Goal: Task Accomplishment & Management: Manage account settings

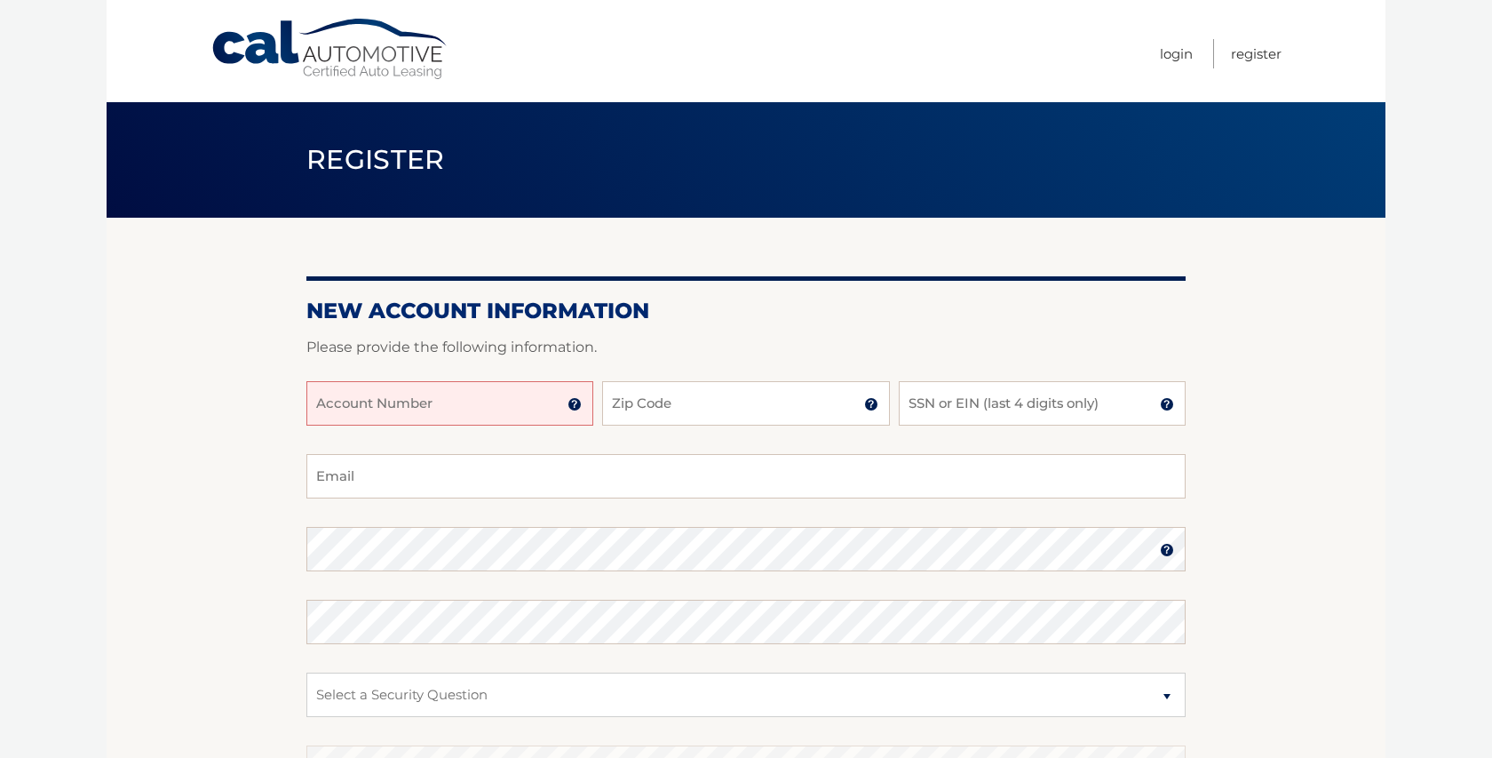
click at [460, 407] on input "Account Number" at bounding box center [449, 403] width 287 height 44
type input "44455975782"
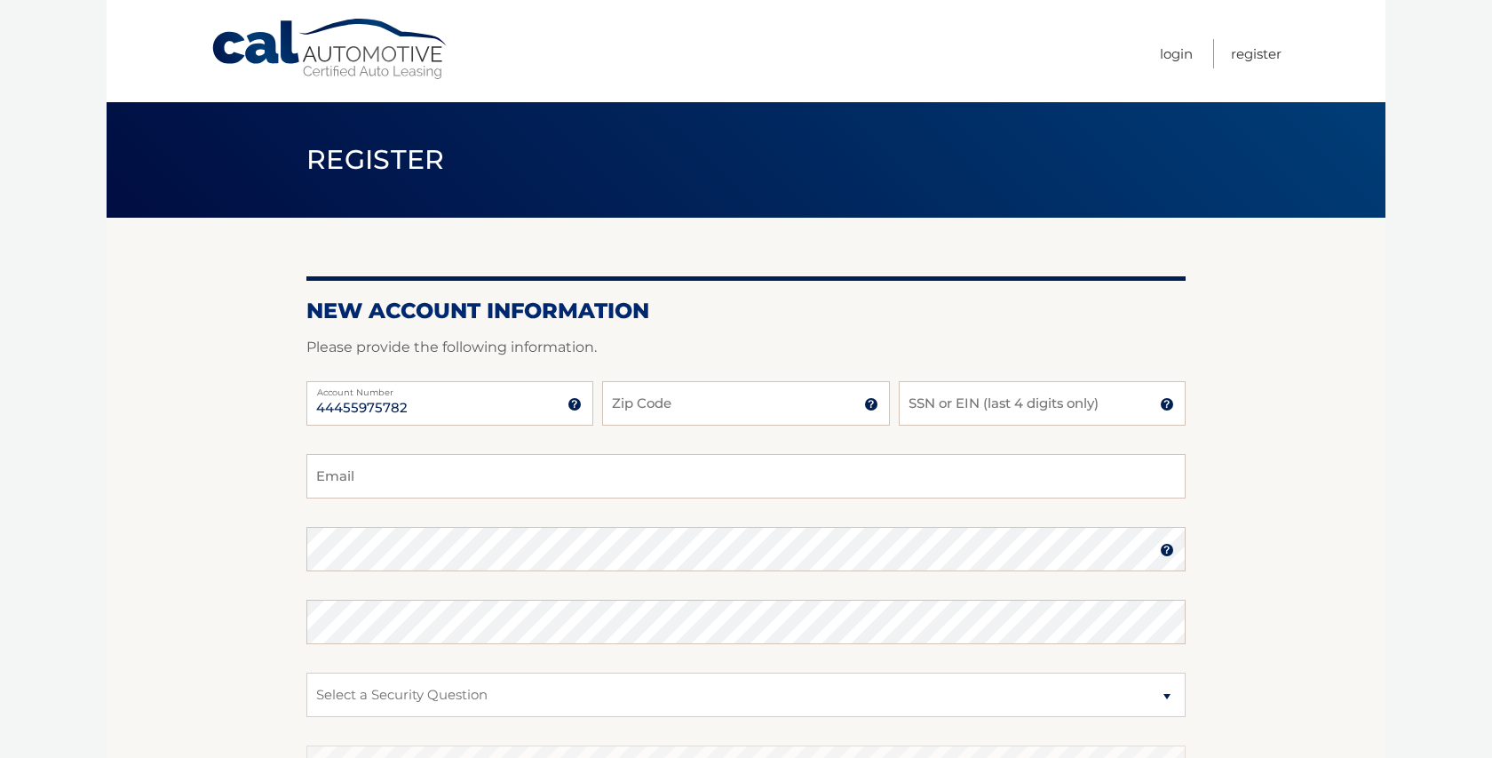
click at [700, 379] on div at bounding box center [746, 370] width 880 height 21
click at [685, 409] on input "Zip Code" at bounding box center [745, 403] width 287 height 44
type input "14454"
click at [967, 412] on input "SSN or EIN (last 4 digits only)" at bounding box center [1042, 403] width 287 height 44
type input "4623"
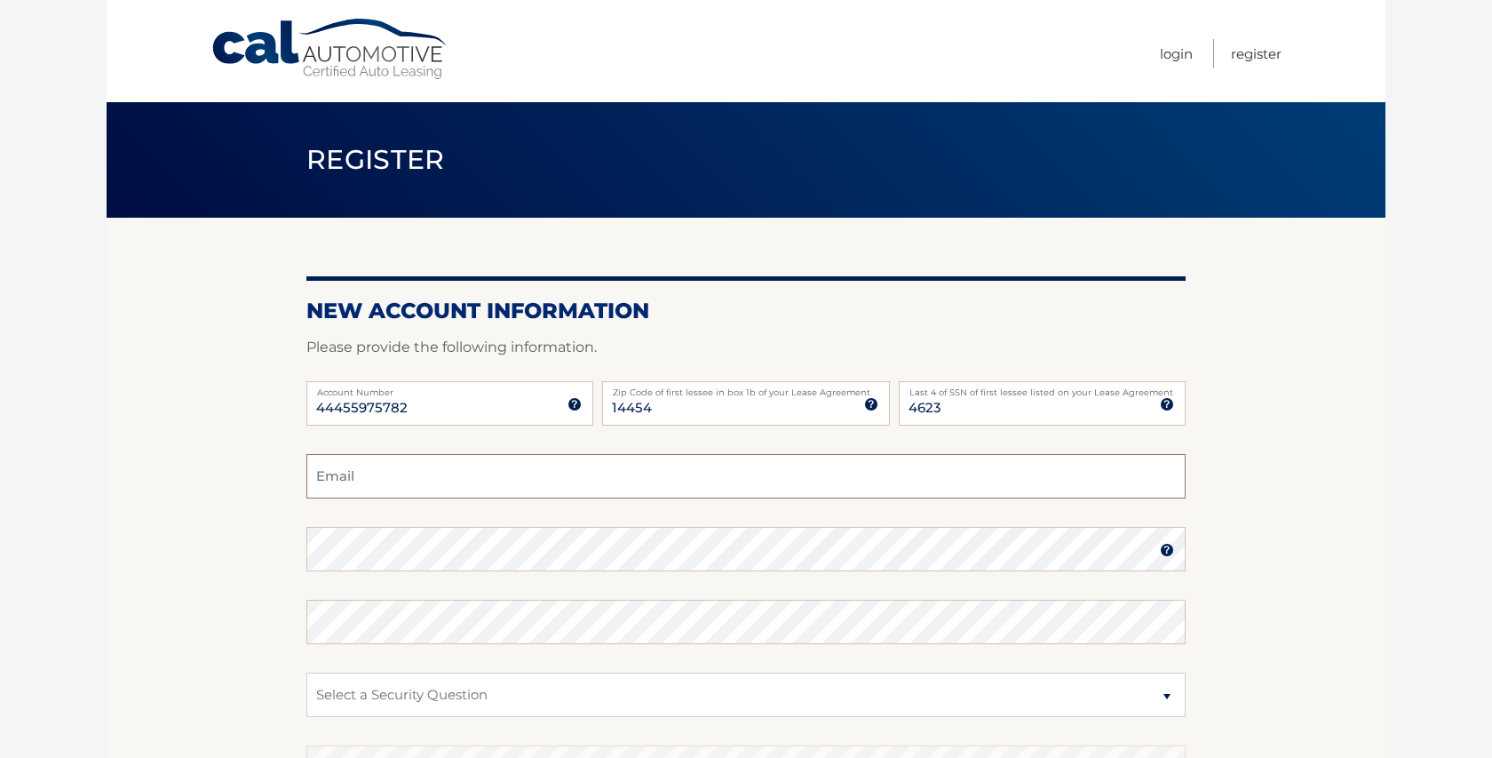
click at [767, 494] on input "Email" at bounding box center [746, 476] width 880 height 44
type input "katiet0222@gmail.com"
click at [1172, 552] on img at bounding box center [1167, 550] width 14 height 14
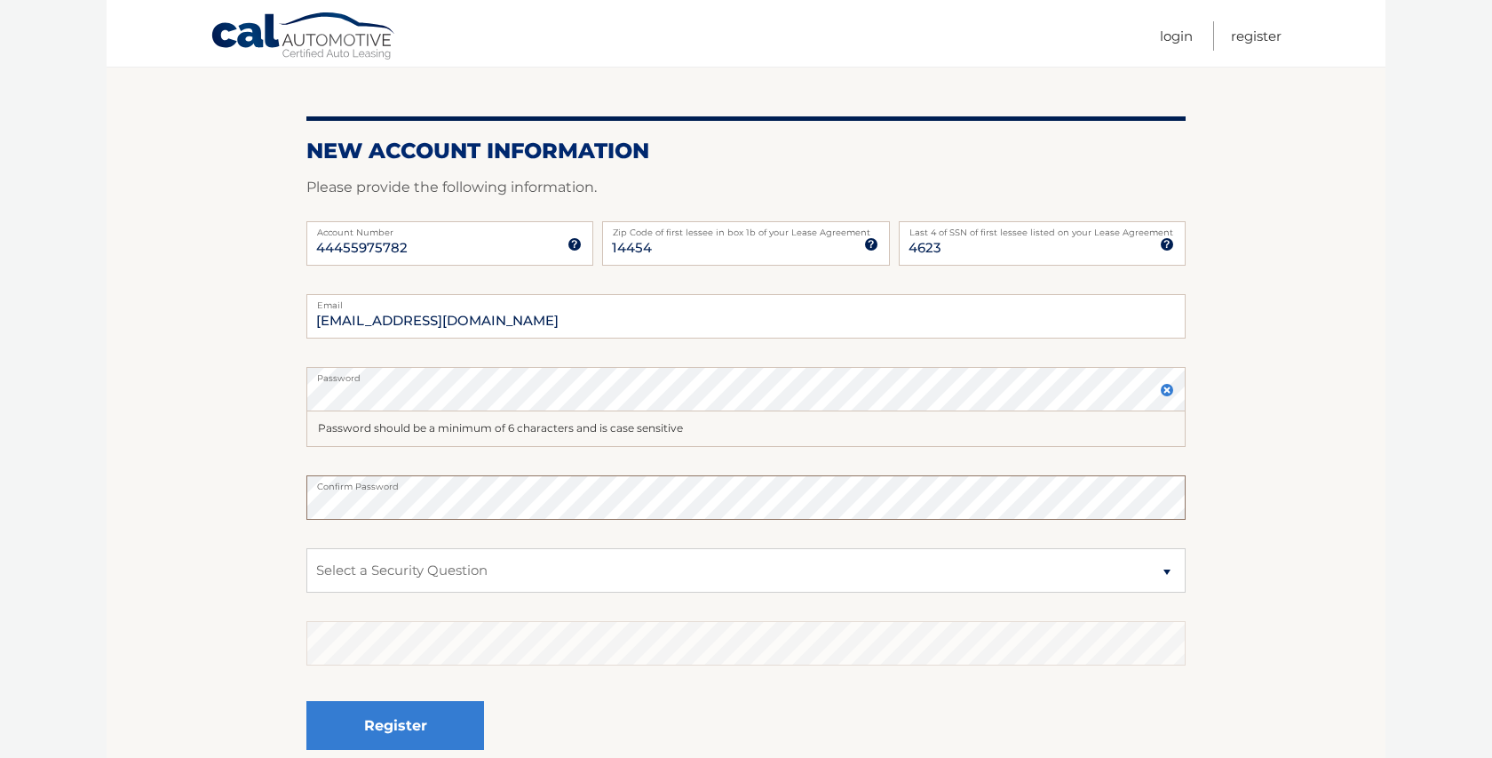
scroll to position [164, 0]
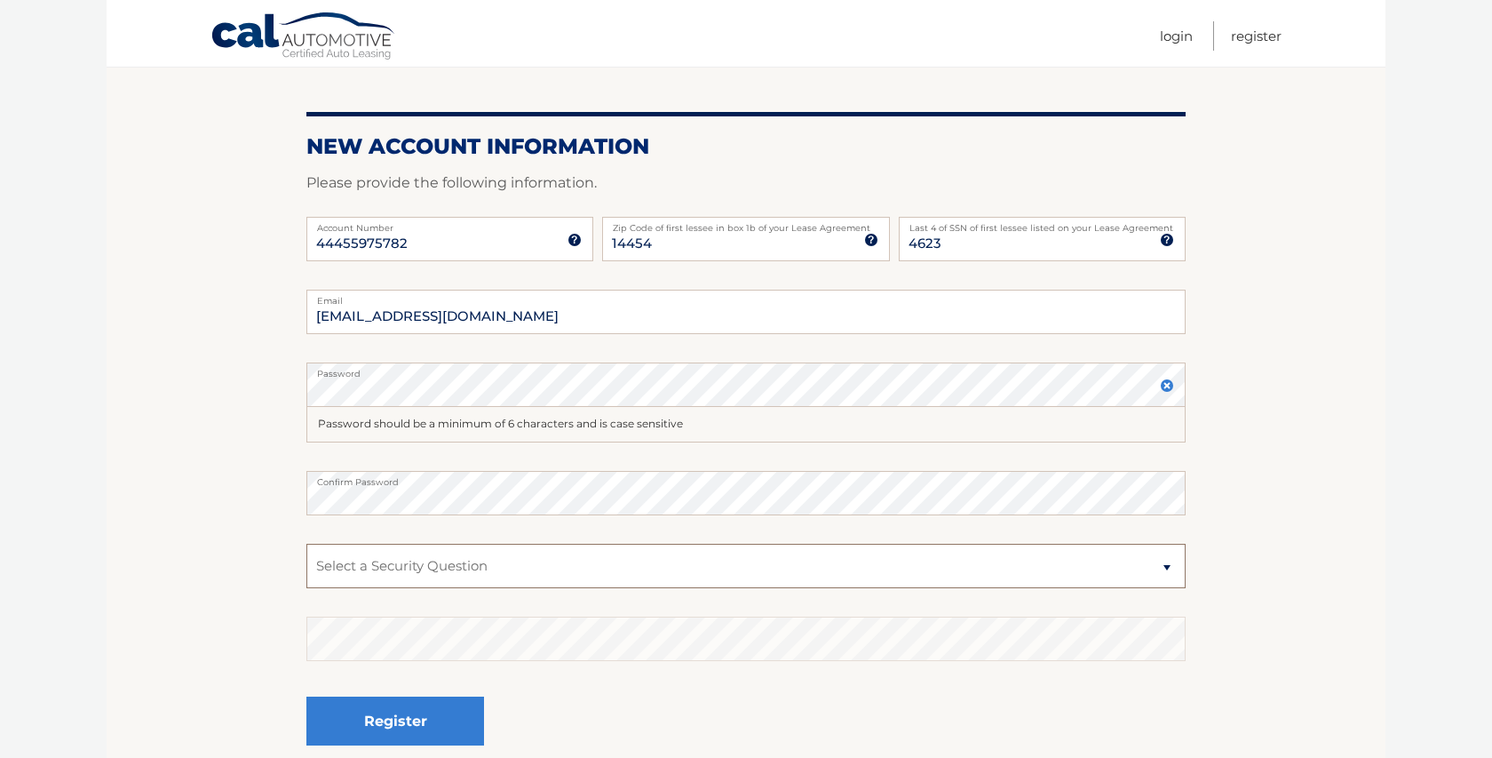
click at [434, 560] on select "Select a Security Question What was the name of your elementary school? What is…" at bounding box center [746, 566] width 880 height 44
select select "5"
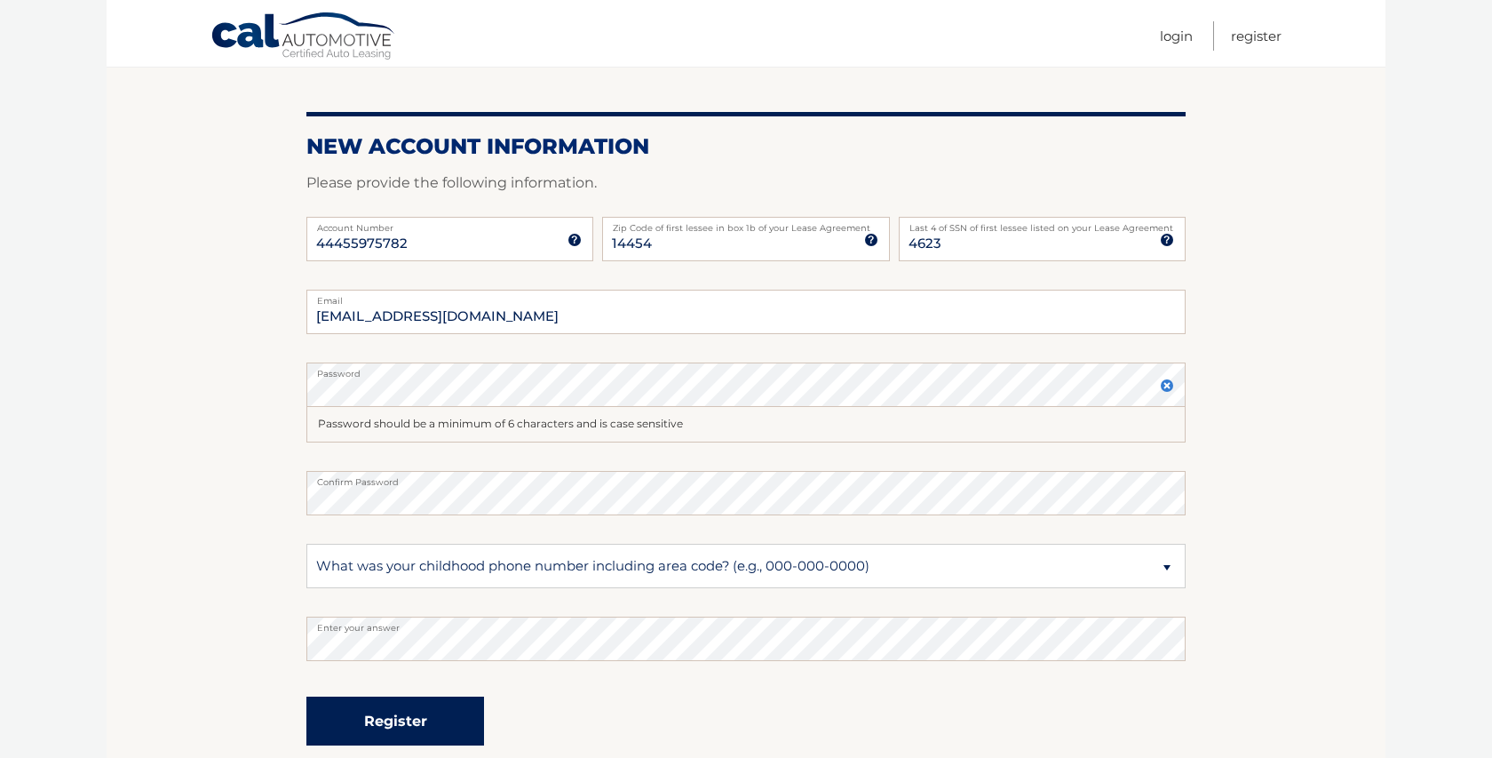
click at [459, 722] on button "Register" at bounding box center [395, 720] width 178 height 49
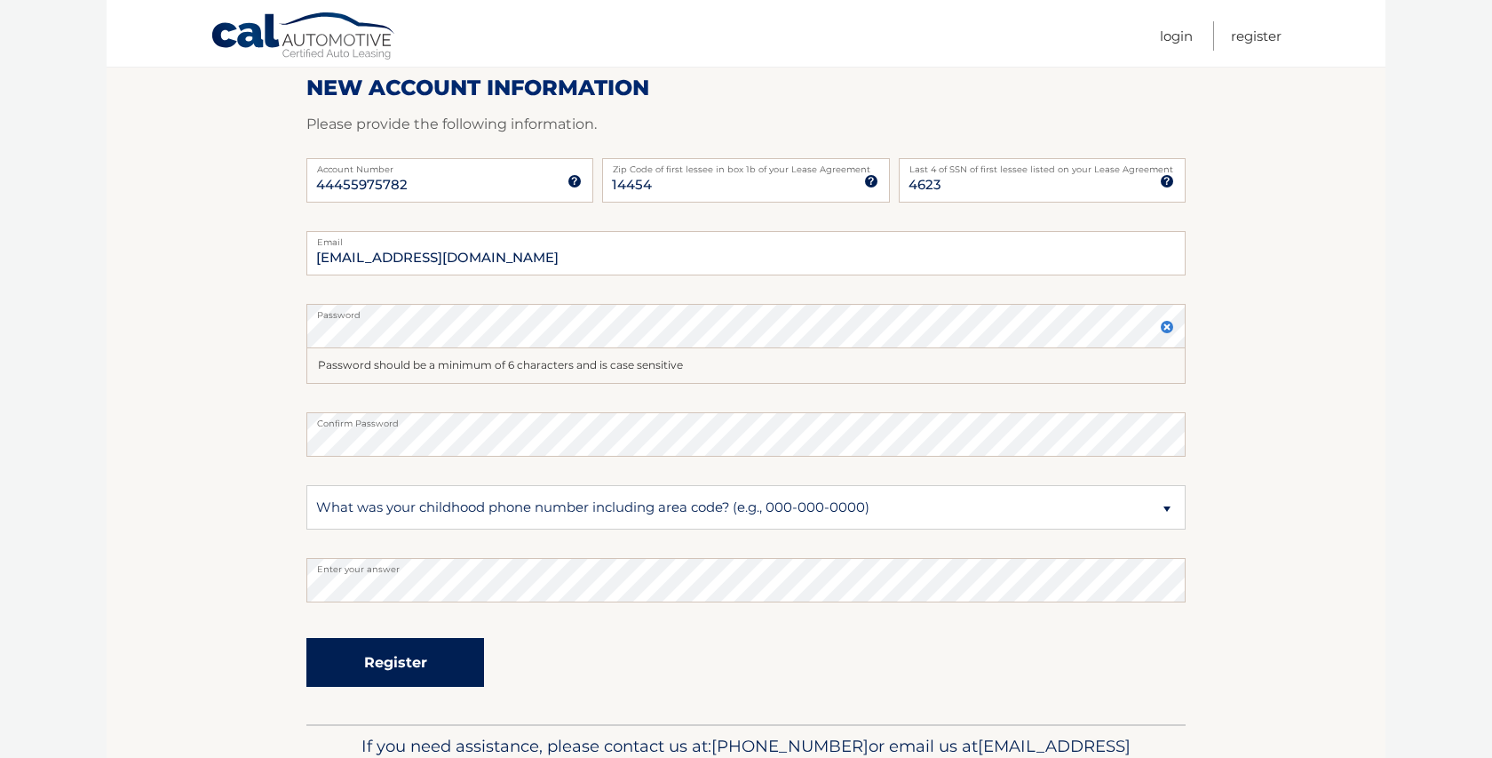
scroll to position [226, 0]
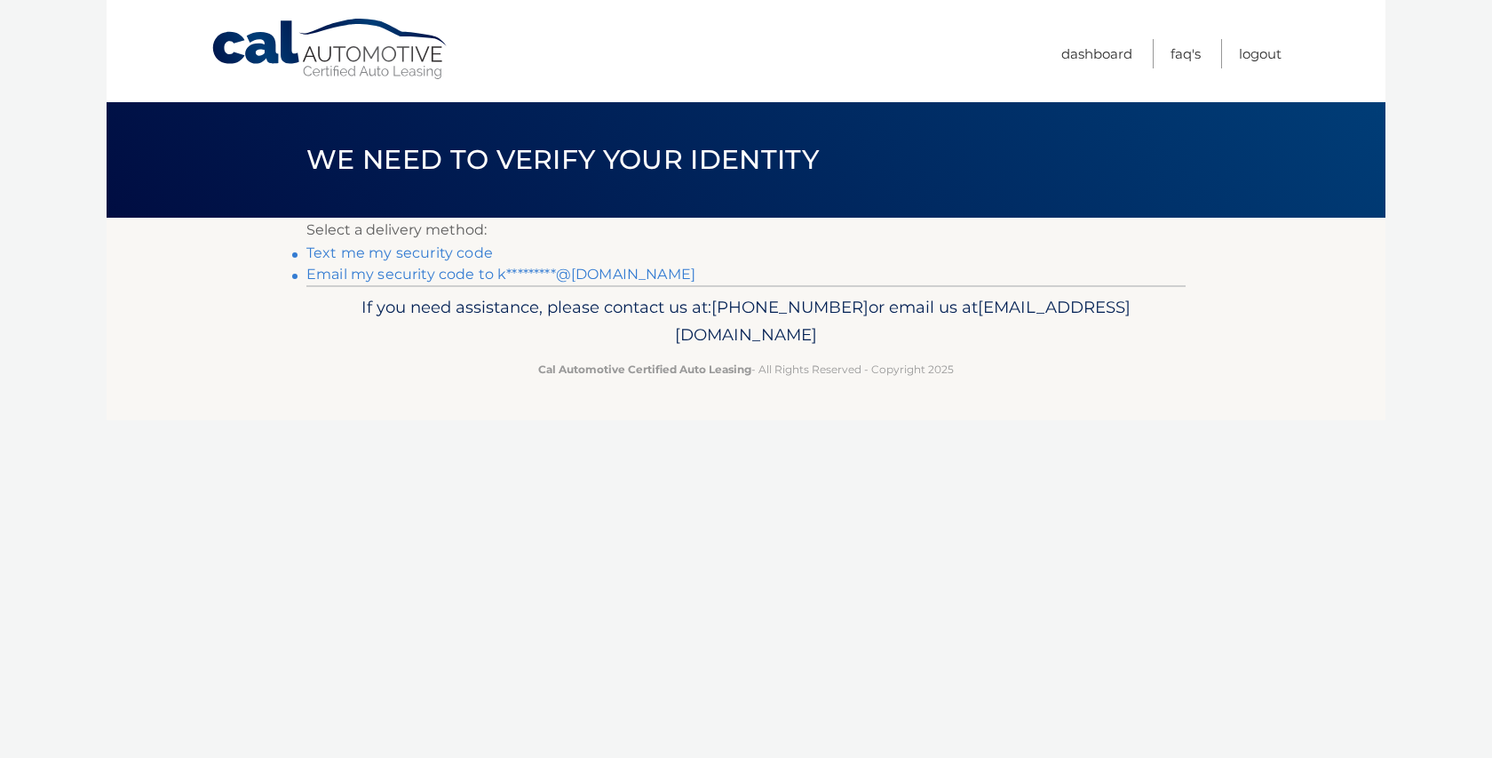
click at [420, 251] on link "Text me my security code" at bounding box center [399, 252] width 187 height 17
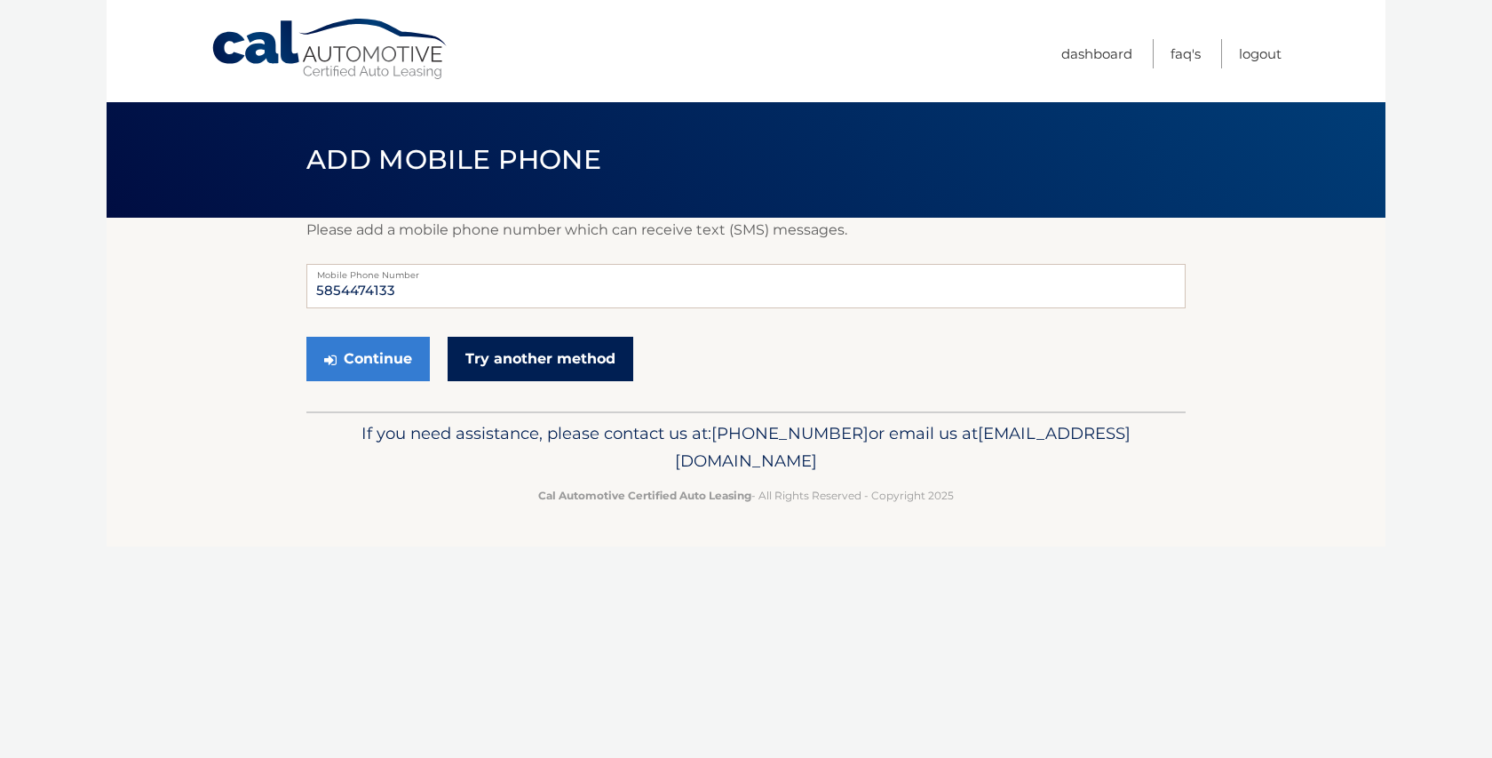
click at [523, 353] on link "Try another method" at bounding box center [541, 359] width 186 height 44
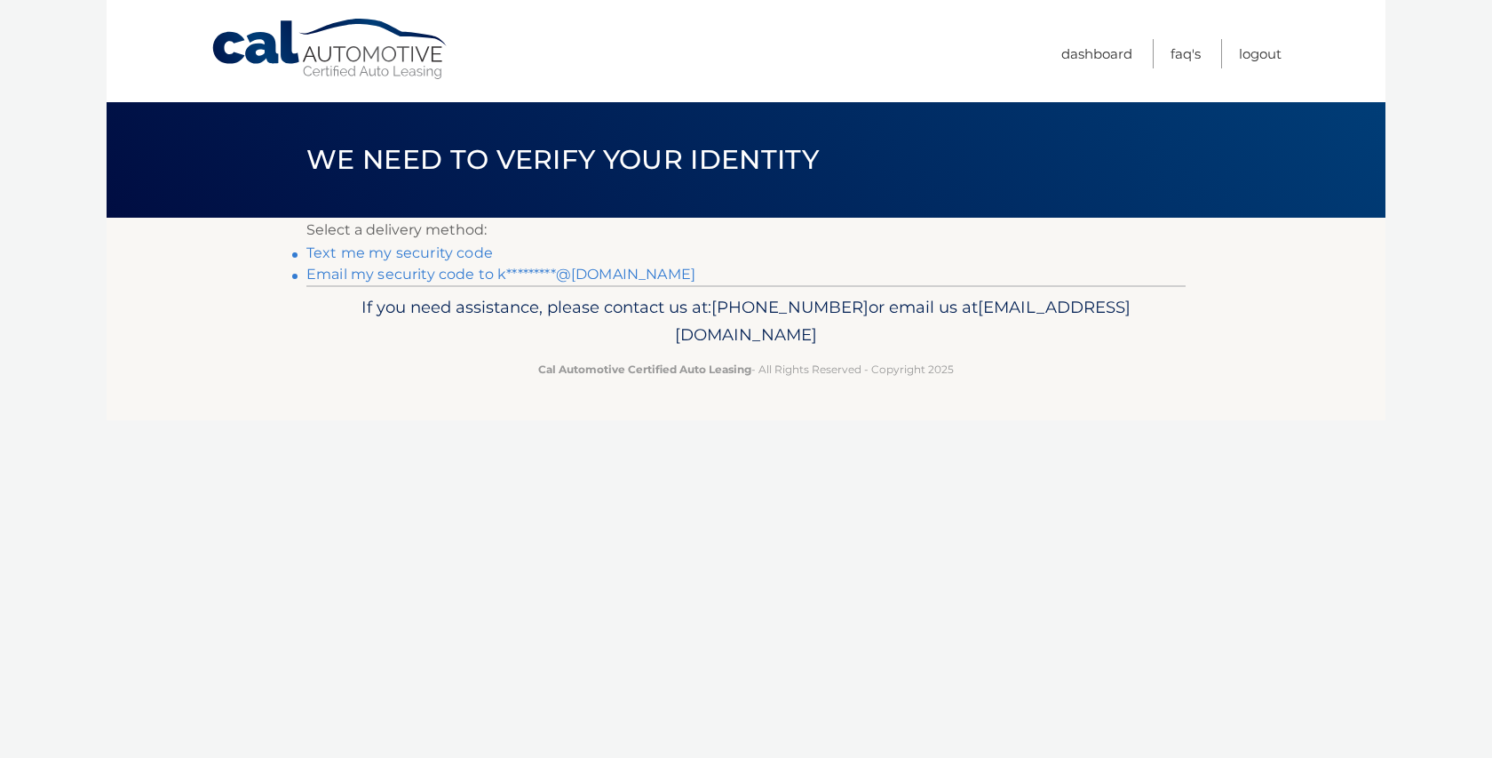
click at [433, 250] on link "Text me my security code" at bounding box center [399, 252] width 187 height 17
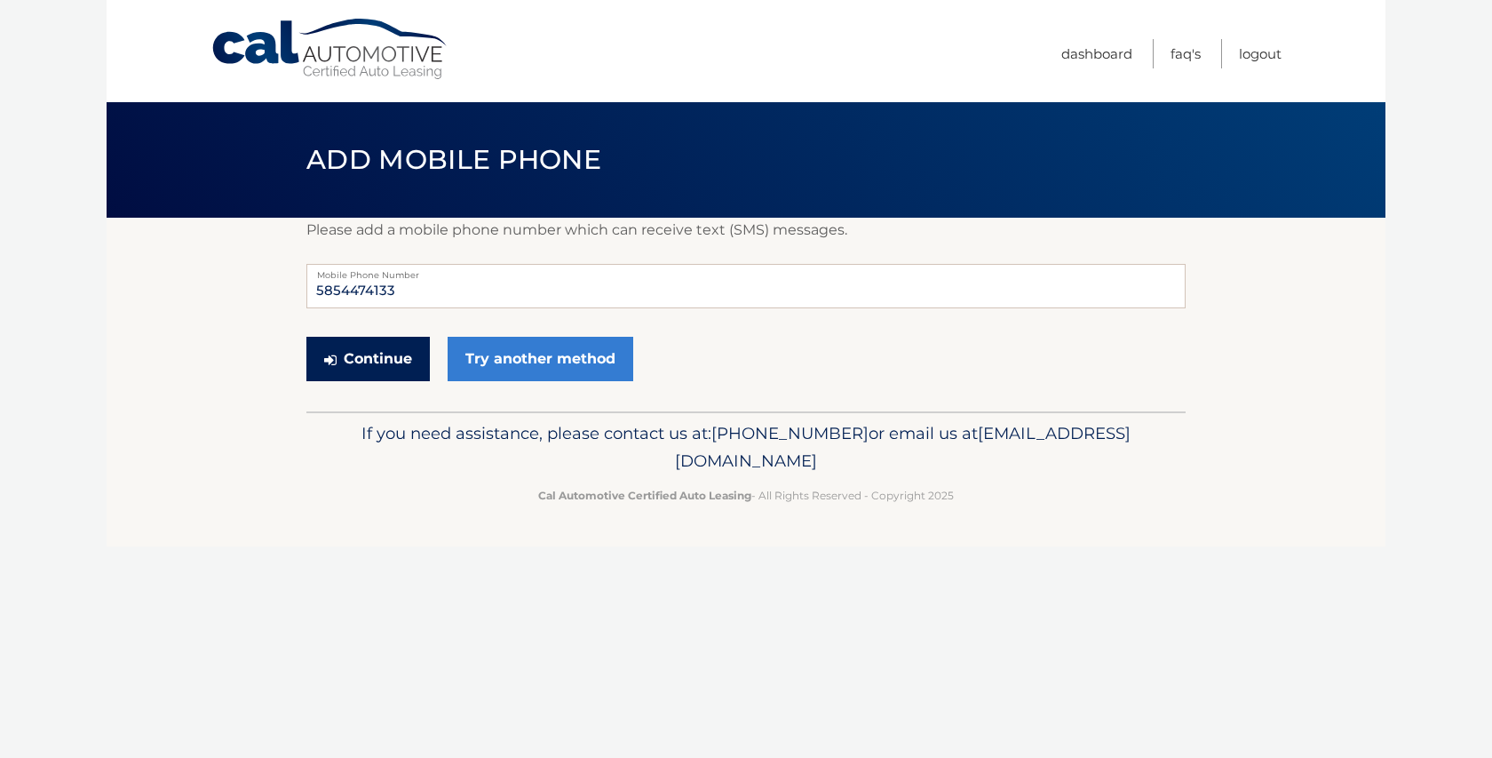
click at [363, 359] on button "Continue" at bounding box center [367, 359] width 123 height 44
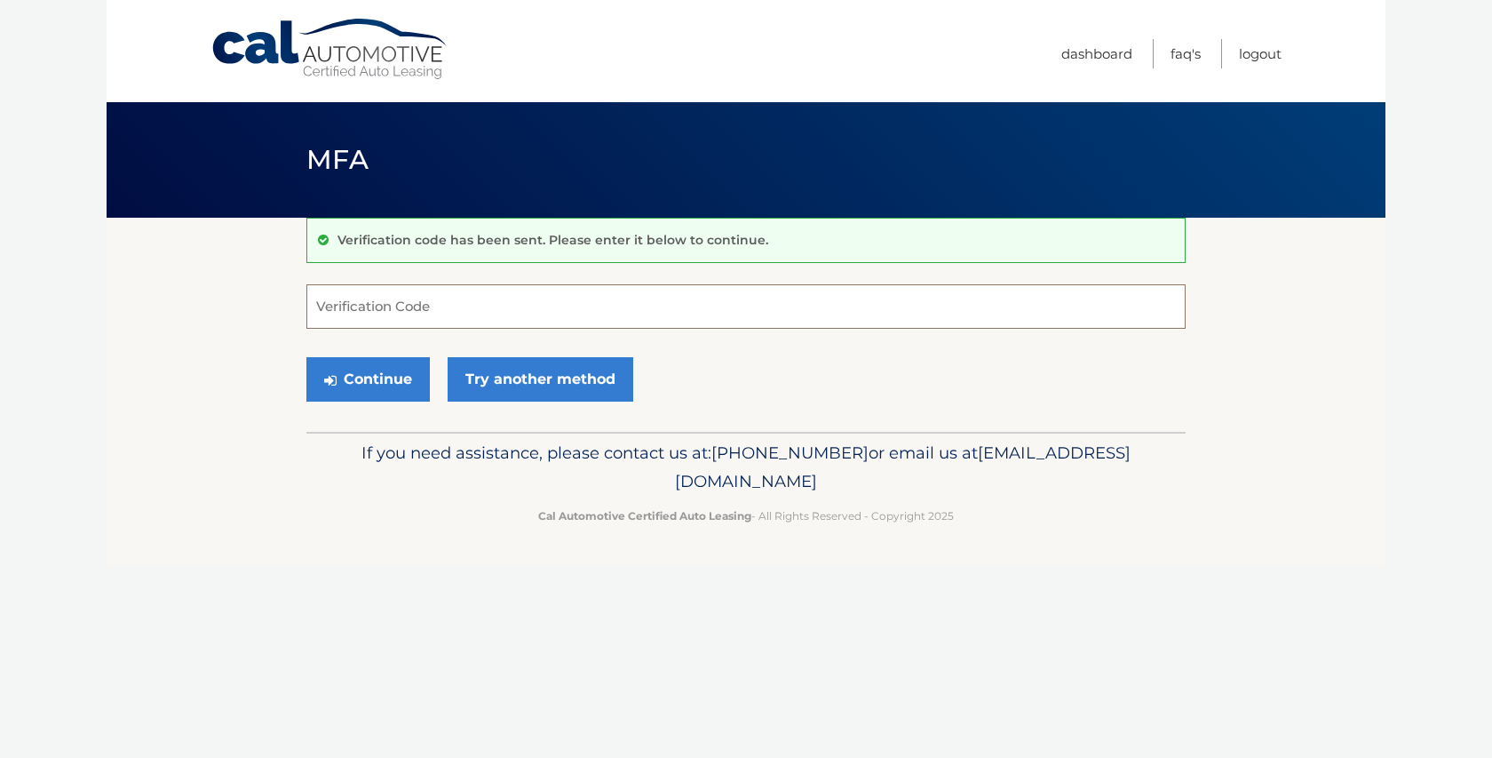
click at [387, 314] on input "Verification Code" at bounding box center [746, 306] width 880 height 44
type input "507513"
click at [388, 394] on button "Continue" at bounding box center [367, 379] width 123 height 44
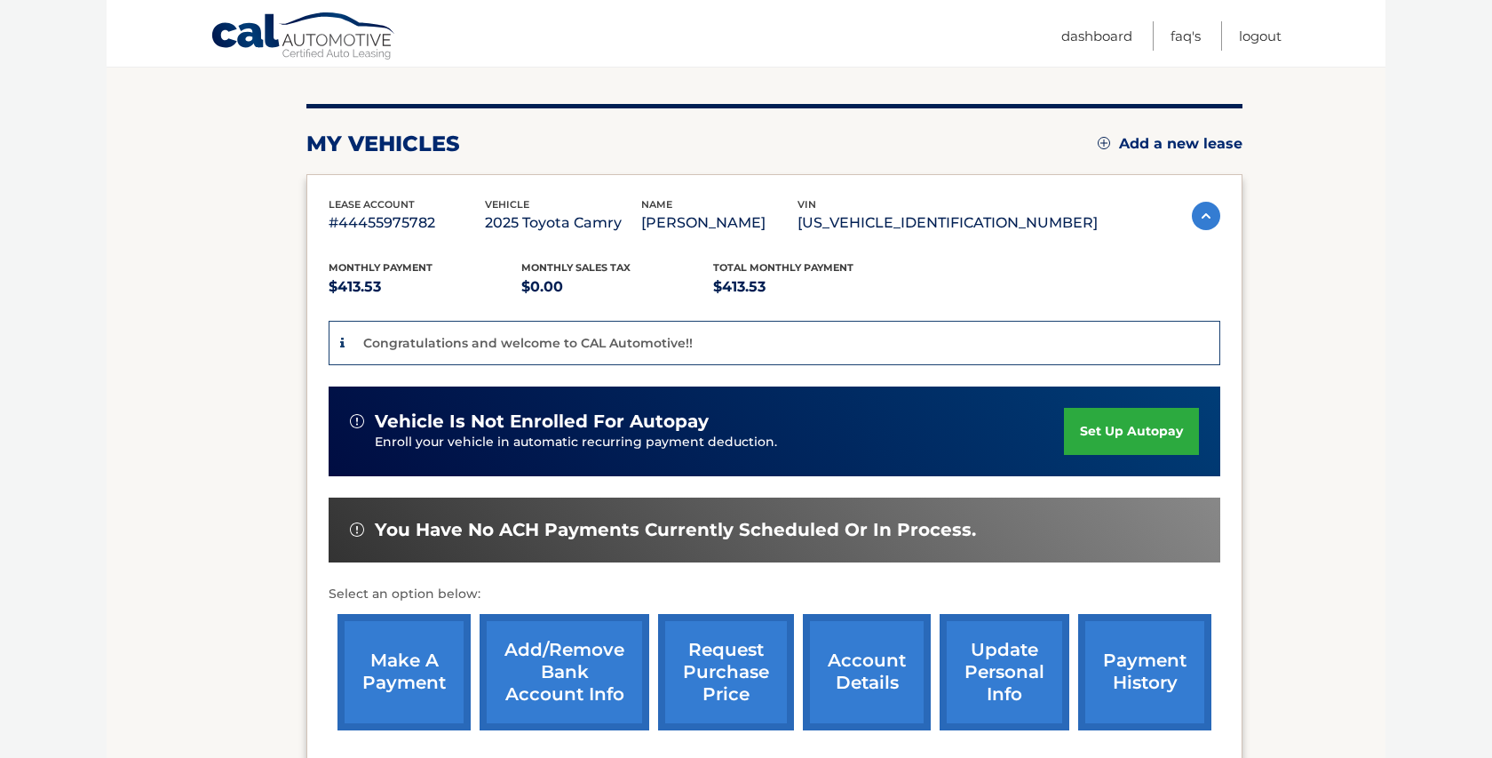
scroll to position [212, 0]
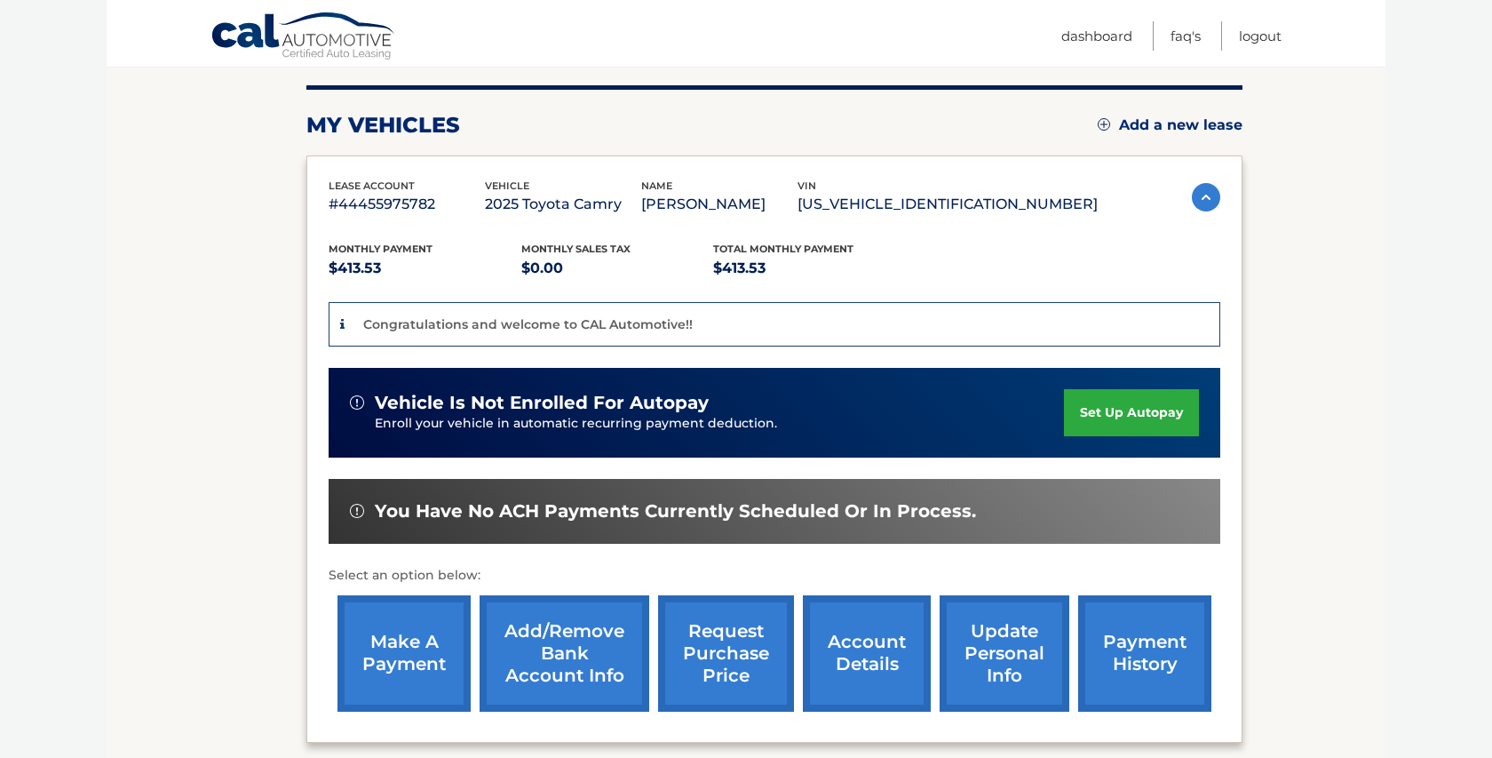
click at [1118, 406] on link "set up autopay" at bounding box center [1131, 412] width 135 height 47
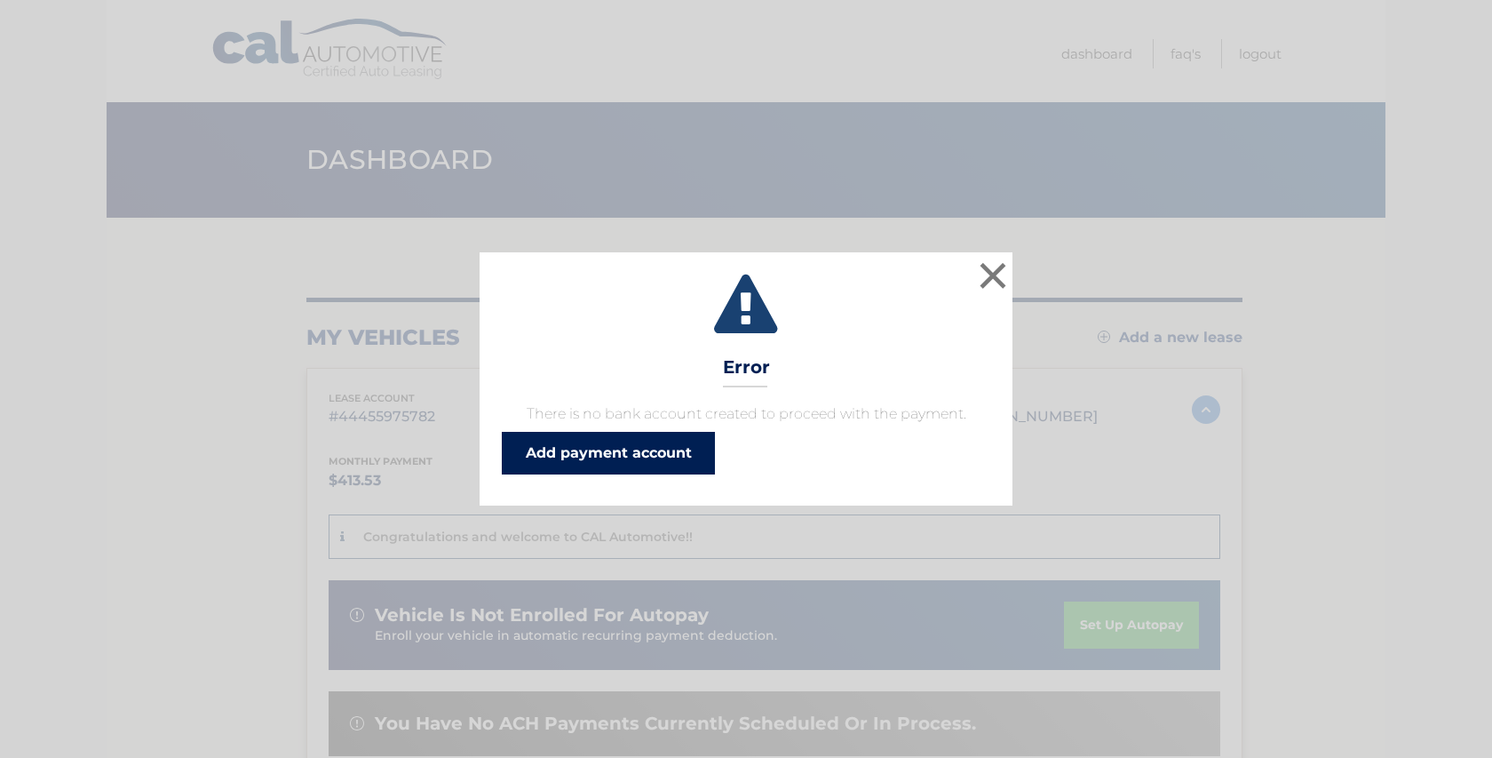
click at [643, 450] on link "Add payment account" at bounding box center [608, 453] width 213 height 43
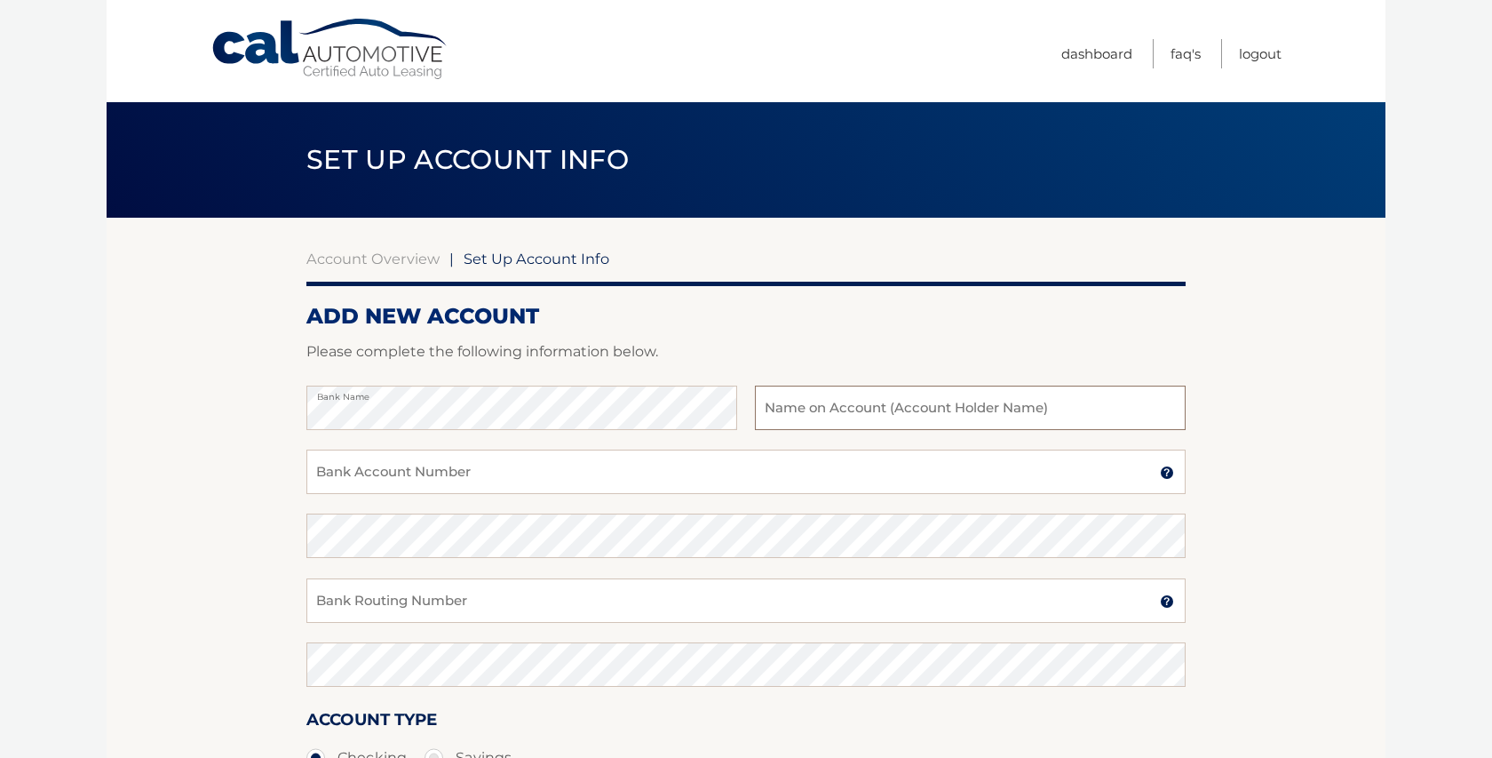
click at [929, 405] on input "text" at bounding box center [970, 408] width 431 height 44
drag, startPoint x: 891, startPoint y: 410, endPoint x: 840, endPoint y: 411, distance: 50.6
click at [841, 413] on input "Katherine Eleanor Thomas" at bounding box center [970, 408] width 431 height 44
type input "Katherine E Thomas"
click at [644, 474] on input "Bank Account Number" at bounding box center [746, 472] width 880 height 44
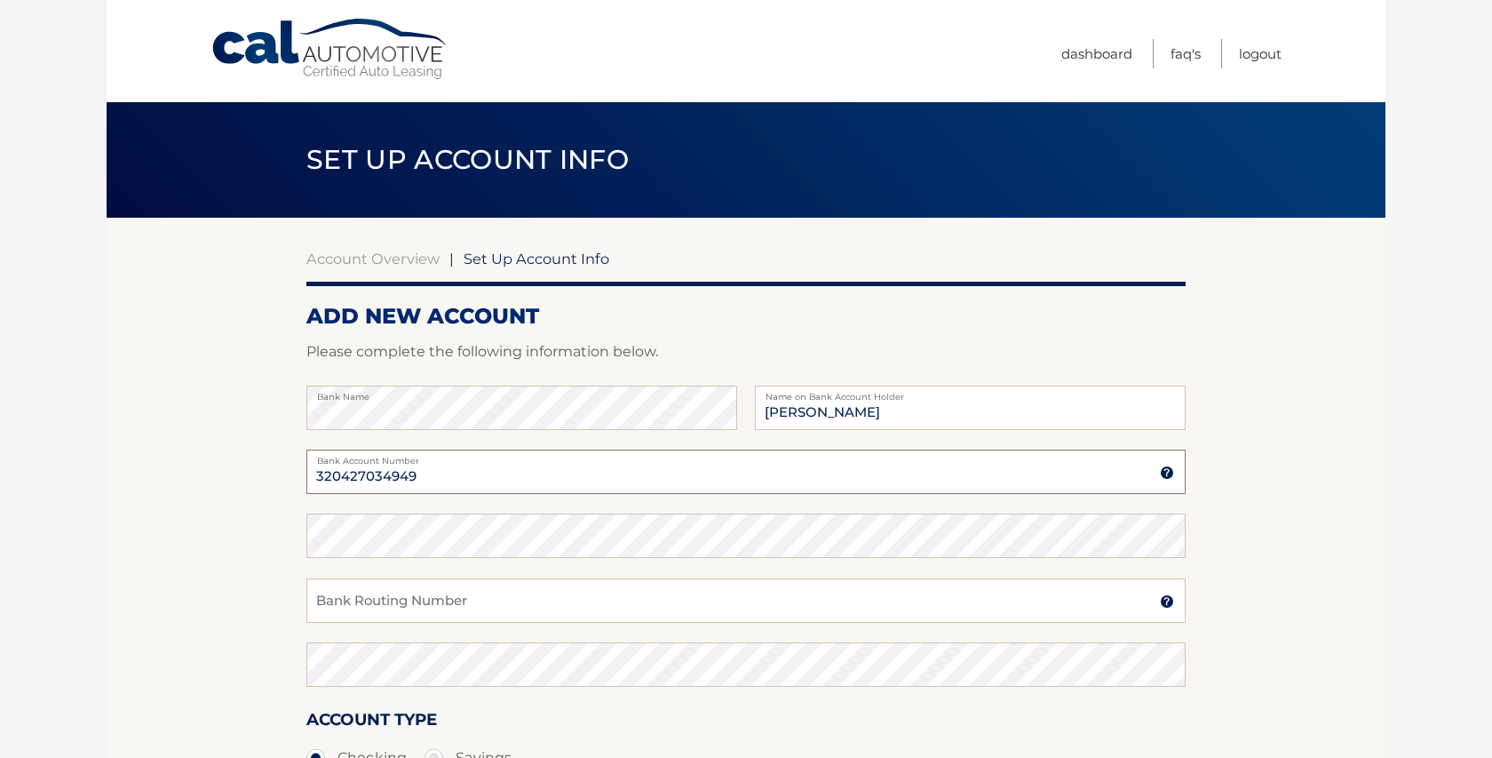
type input "320427034949"
click at [354, 600] on input "Bank Routing Number" at bounding box center [746, 600] width 880 height 44
type input "021300077"
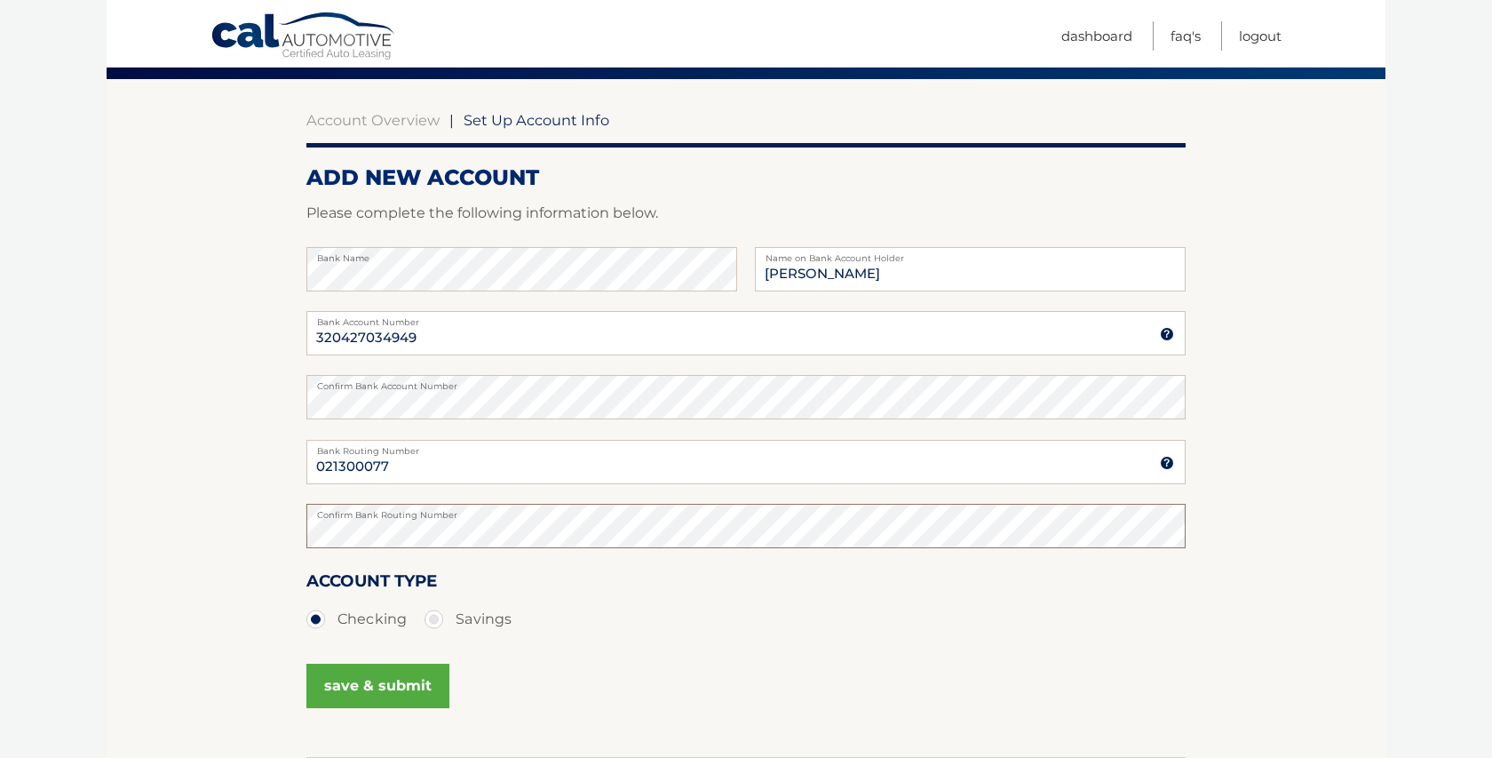
scroll to position [139, 0]
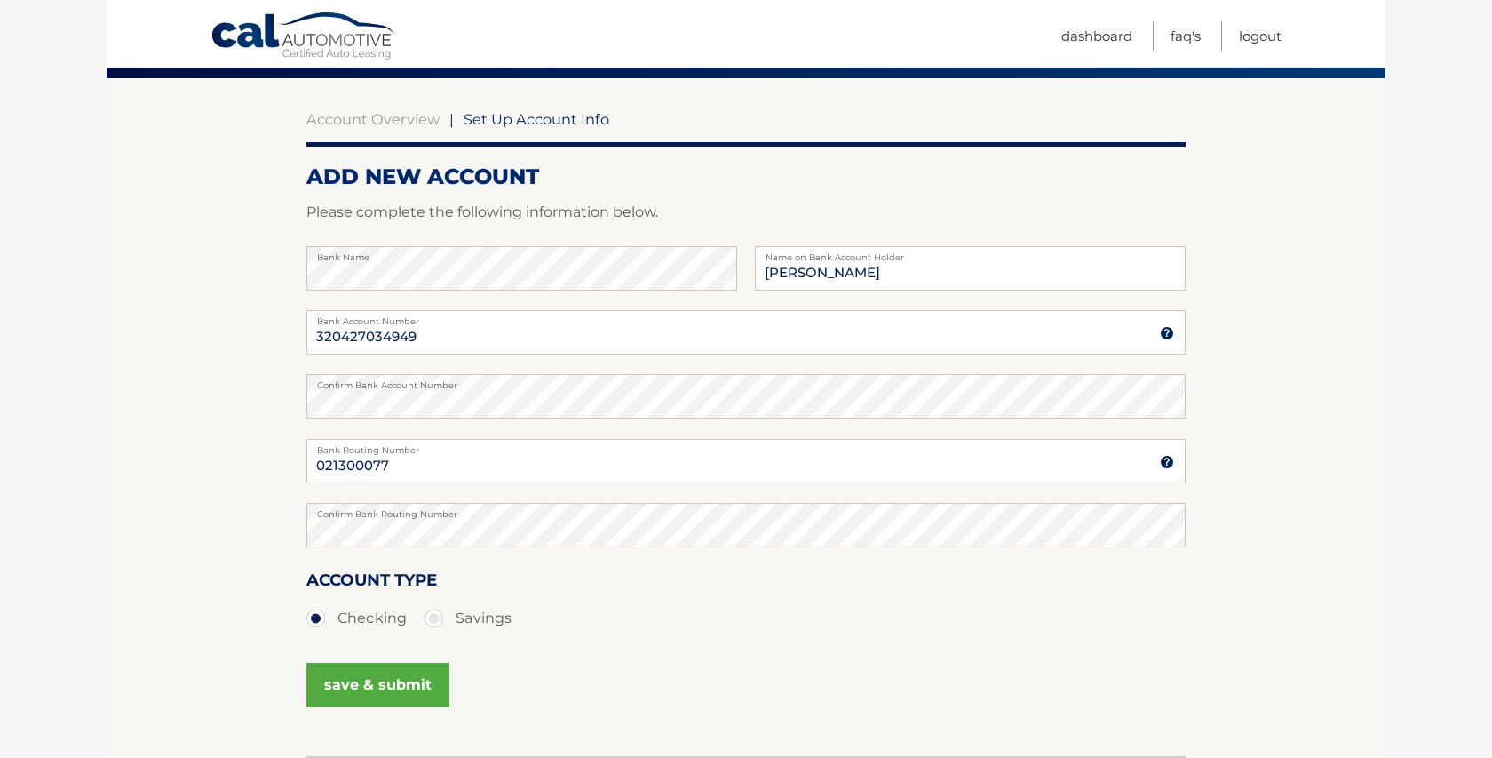
click at [432, 692] on button "save & submit" at bounding box center [377, 685] width 143 height 44
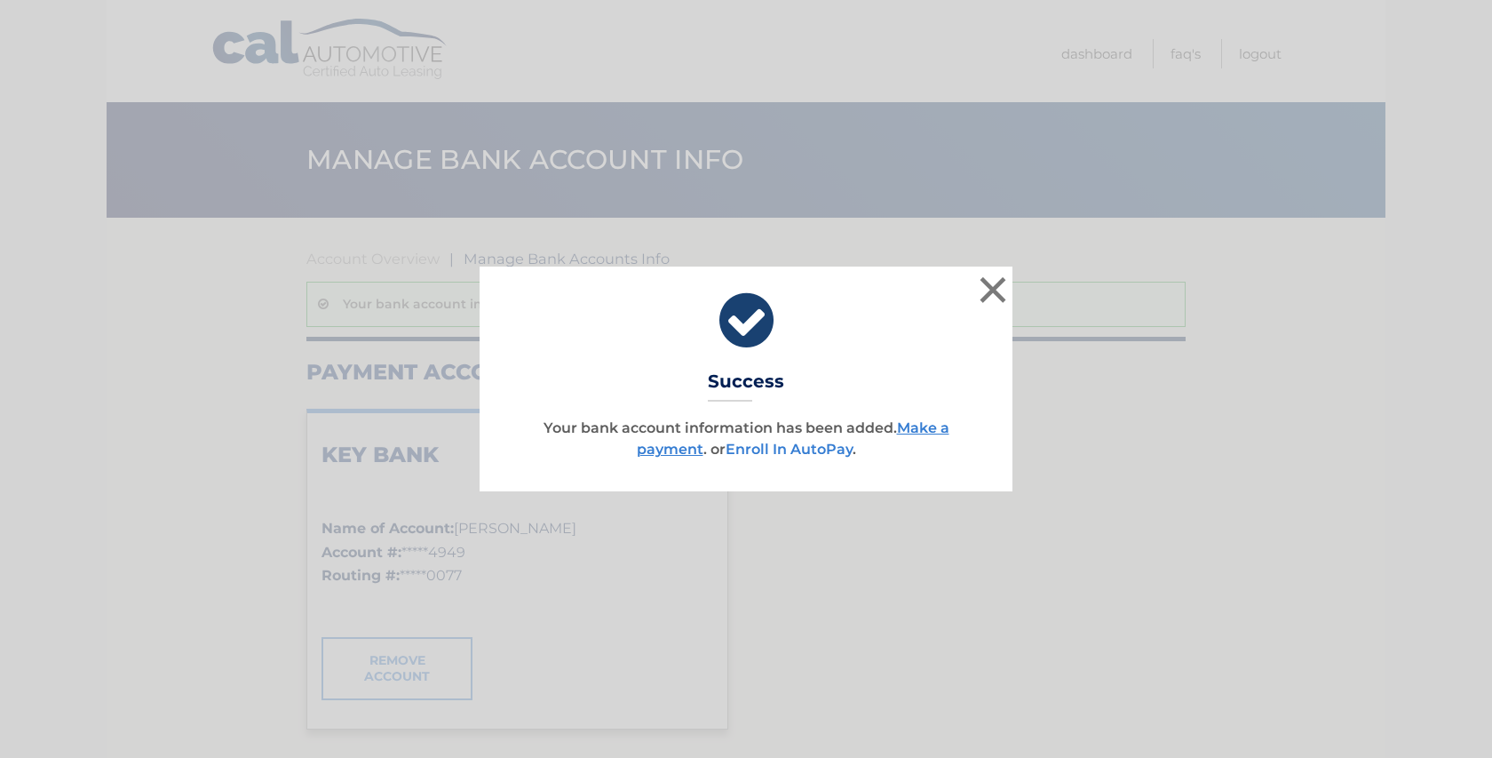
click at [821, 450] on link "Enroll In AutoPay" at bounding box center [789, 449] width 127 height 17
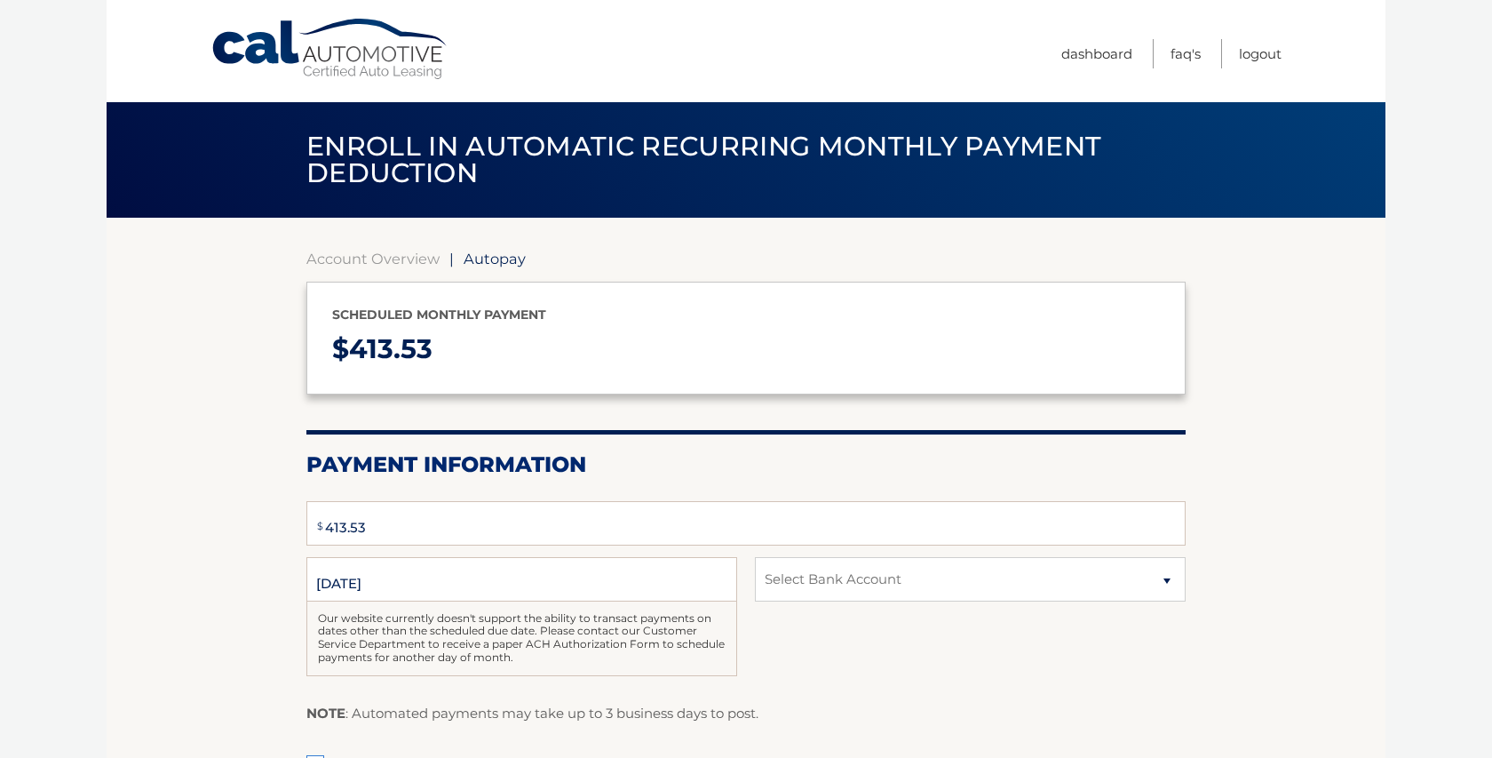
select select "OTU4YmY3ZGYtMDg4YS00YTVhLWJkZDUtZDRjYzRhYjJiZWQ4"
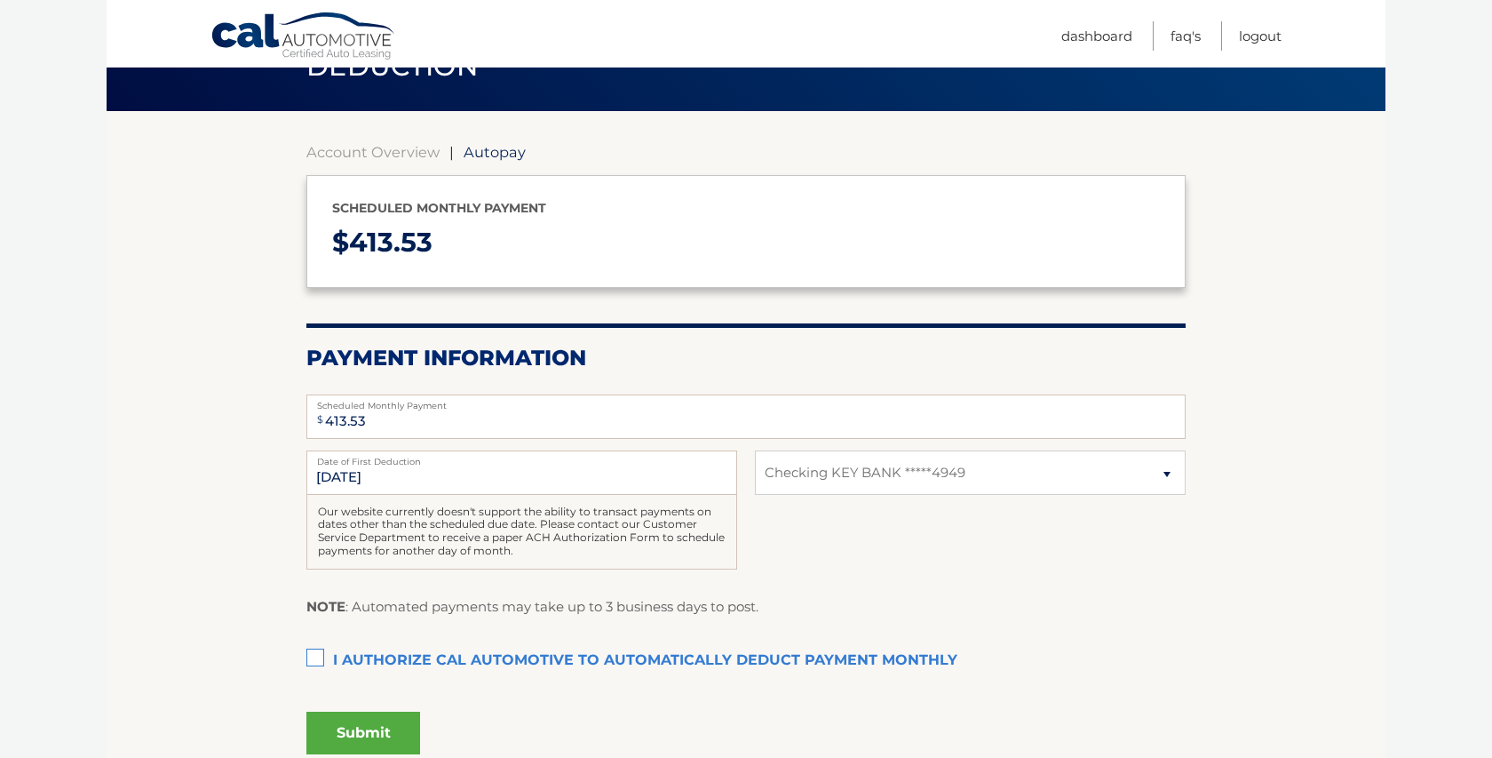
scroll to position [107, 0]
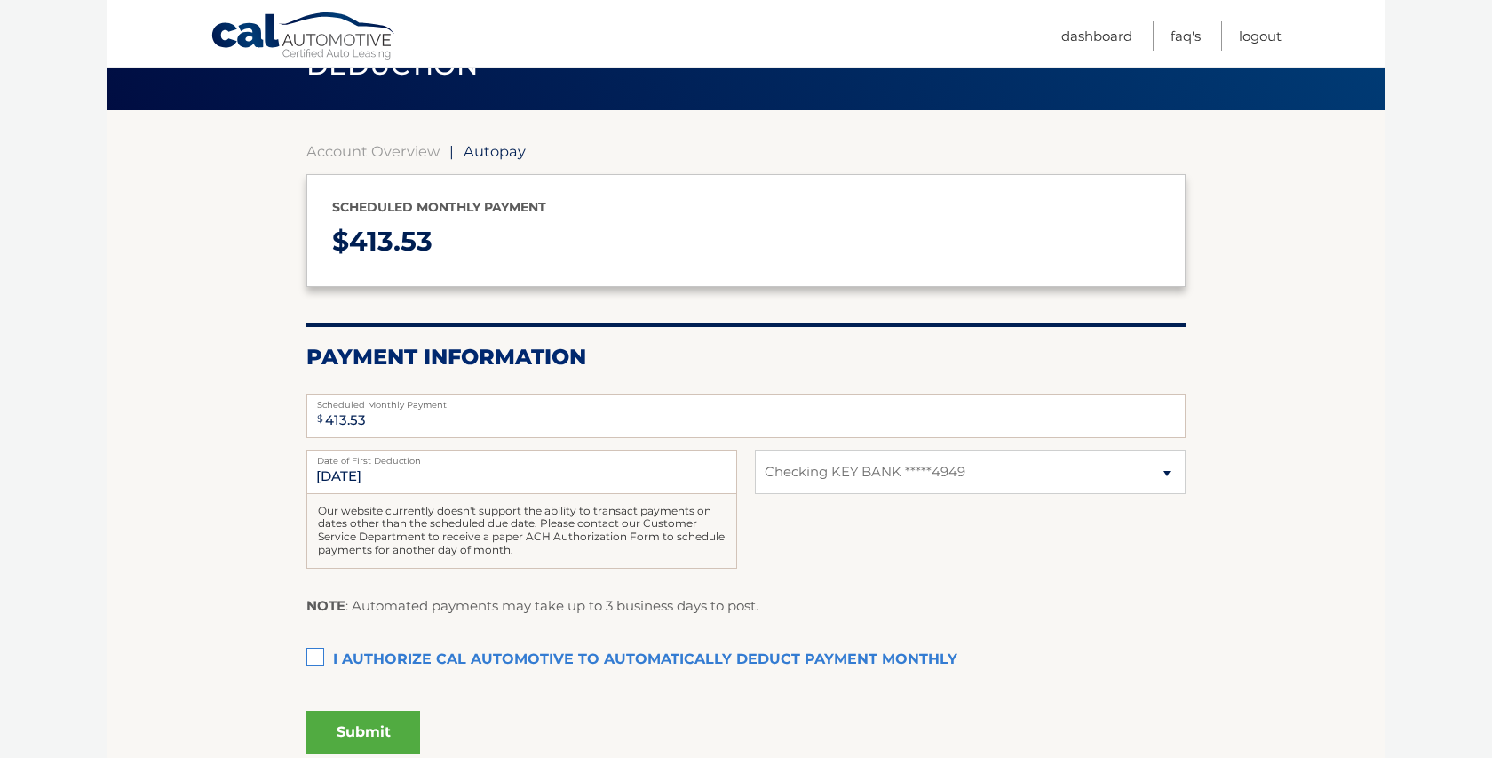
click at [323, 649] on label "I authorize cal automotive to automatically deduct payment monthly This checkbo…" at bounding box center [746, 660] width 880 height 36
click at [0, 0] on input "I authorize cal automotive to automatically deduct payment monthly This checkbo…" at bounding box center [0, 0] width 0 height 0
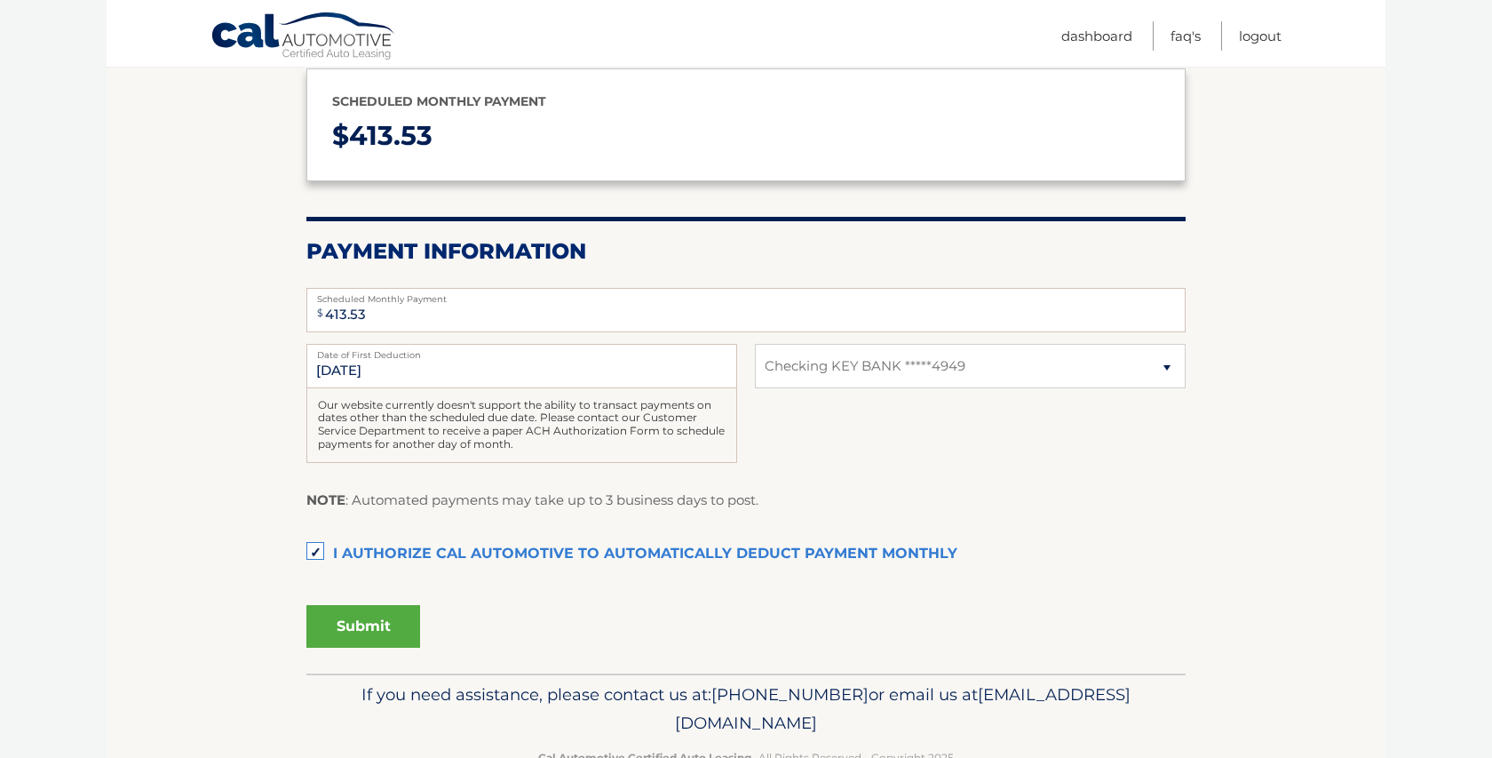
scroll to position [226, 0]
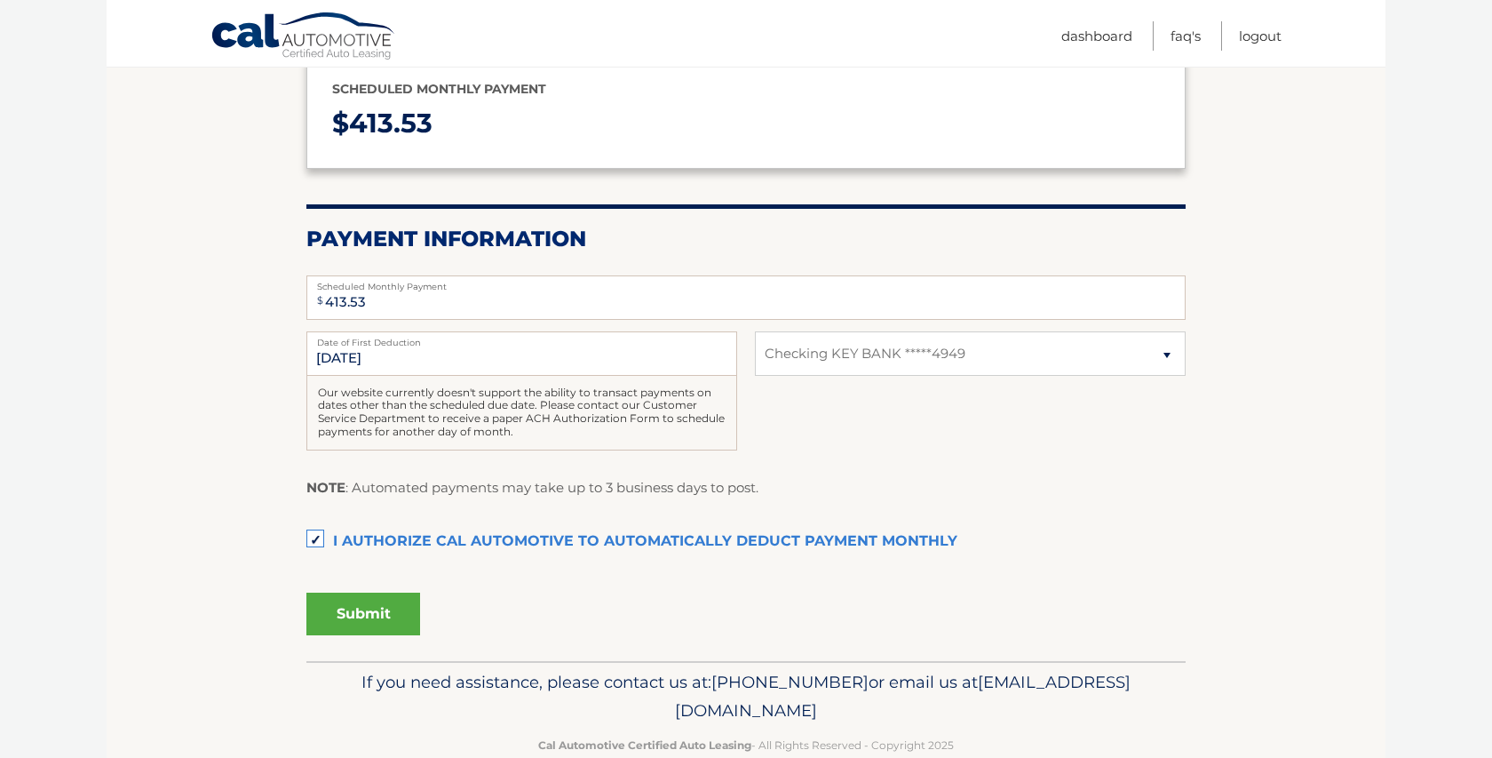
click at [394, 607] on button "Submit" at bounding box center [363, 614] width 114 height 43
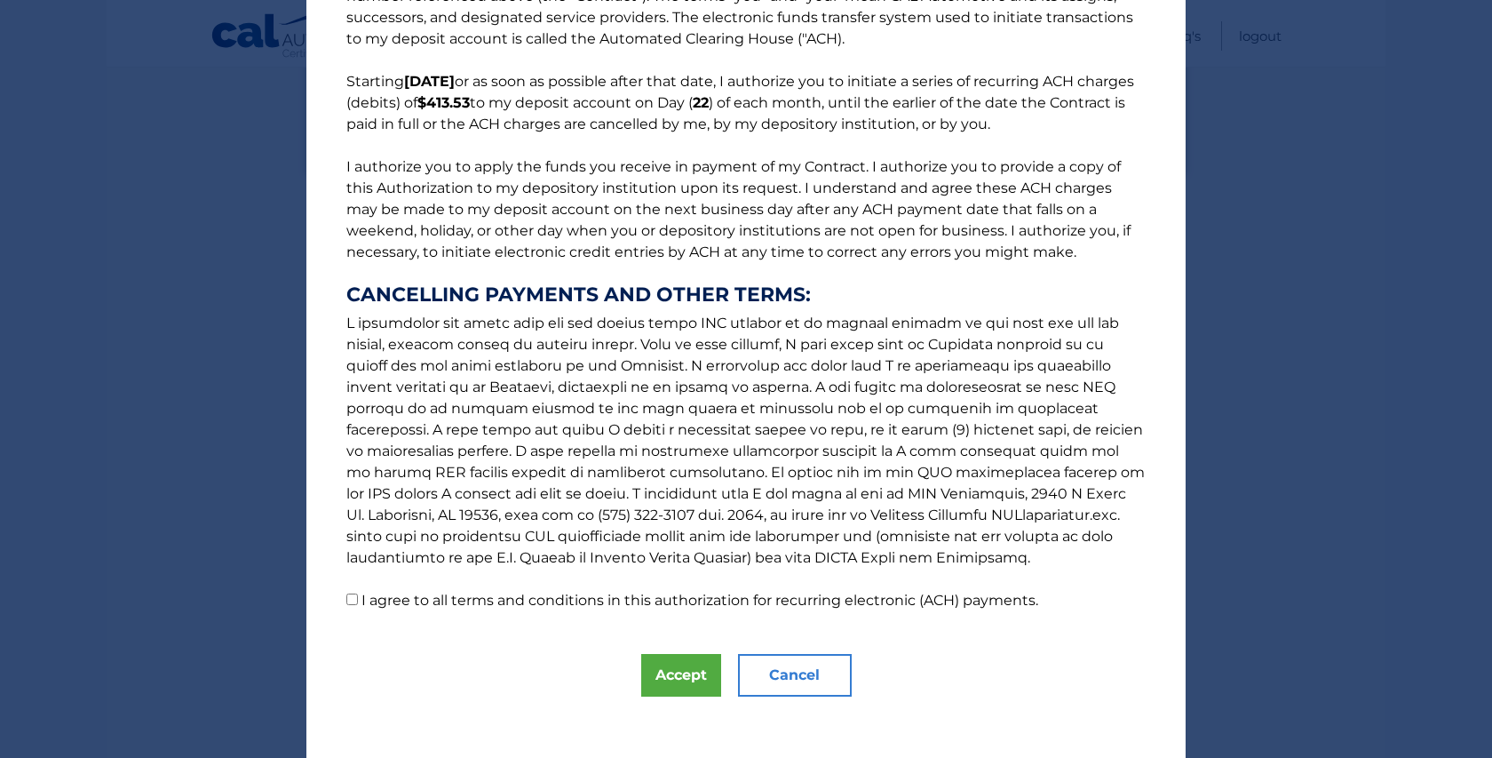
scroll to position [95, 0]
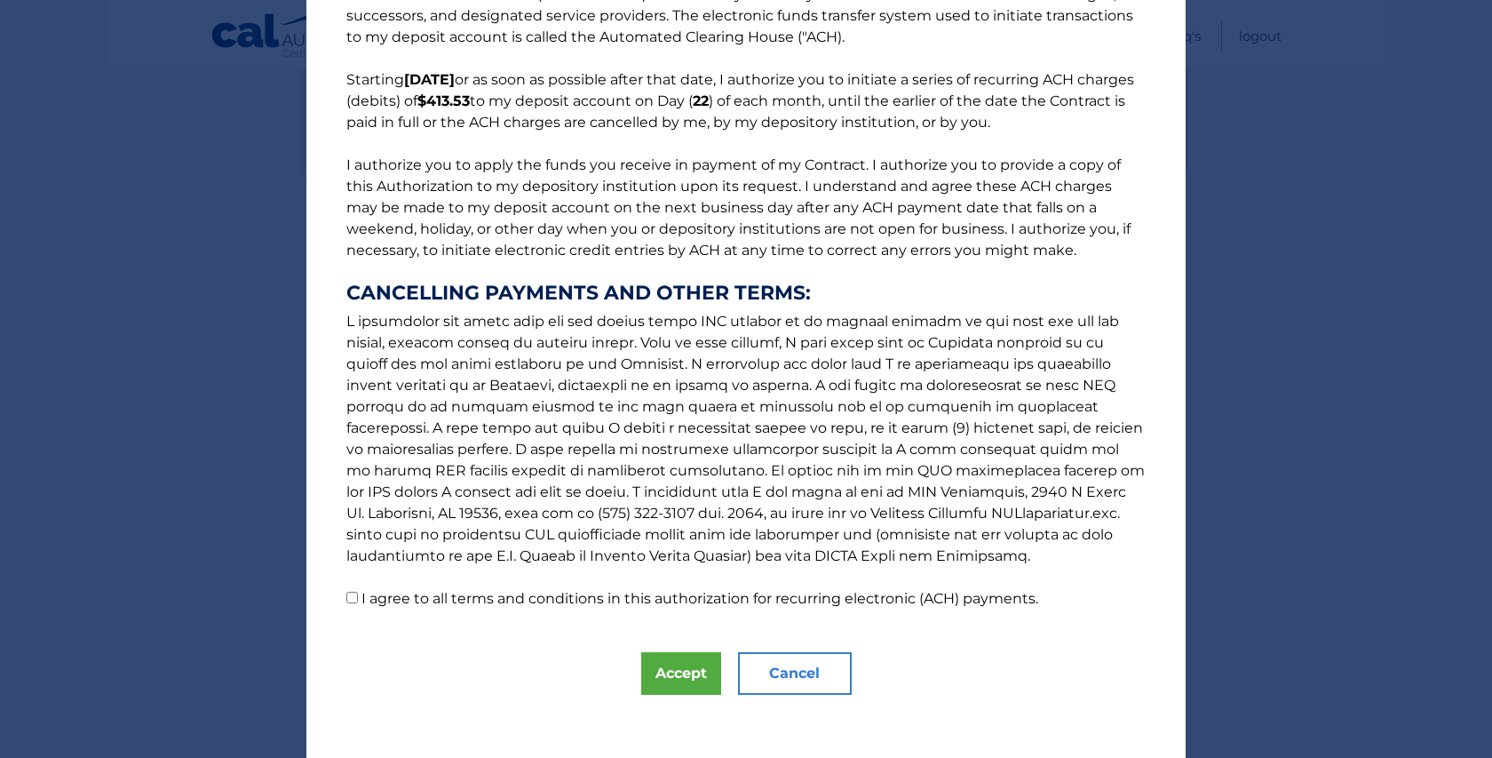
click at [353, 599] on input "I agree to all terms and conditions in this authorization for recurring electro…" at bounding box center [352, 598] width 12 height 12
checkbox input "true"
click at [649, 679] on button "Accept" at bounding box center [681, 673] width 80 height 43
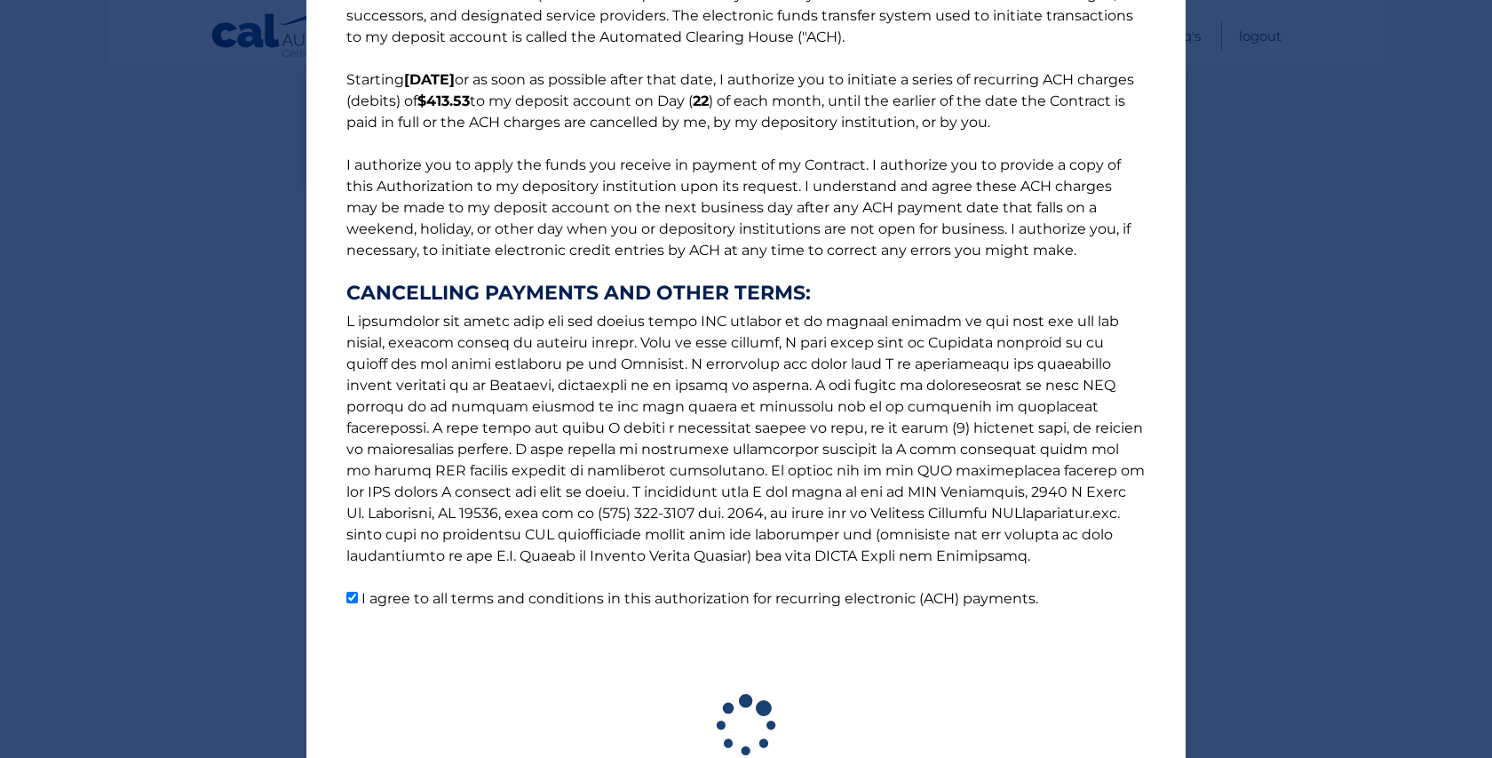
scroll to position [213, 0]
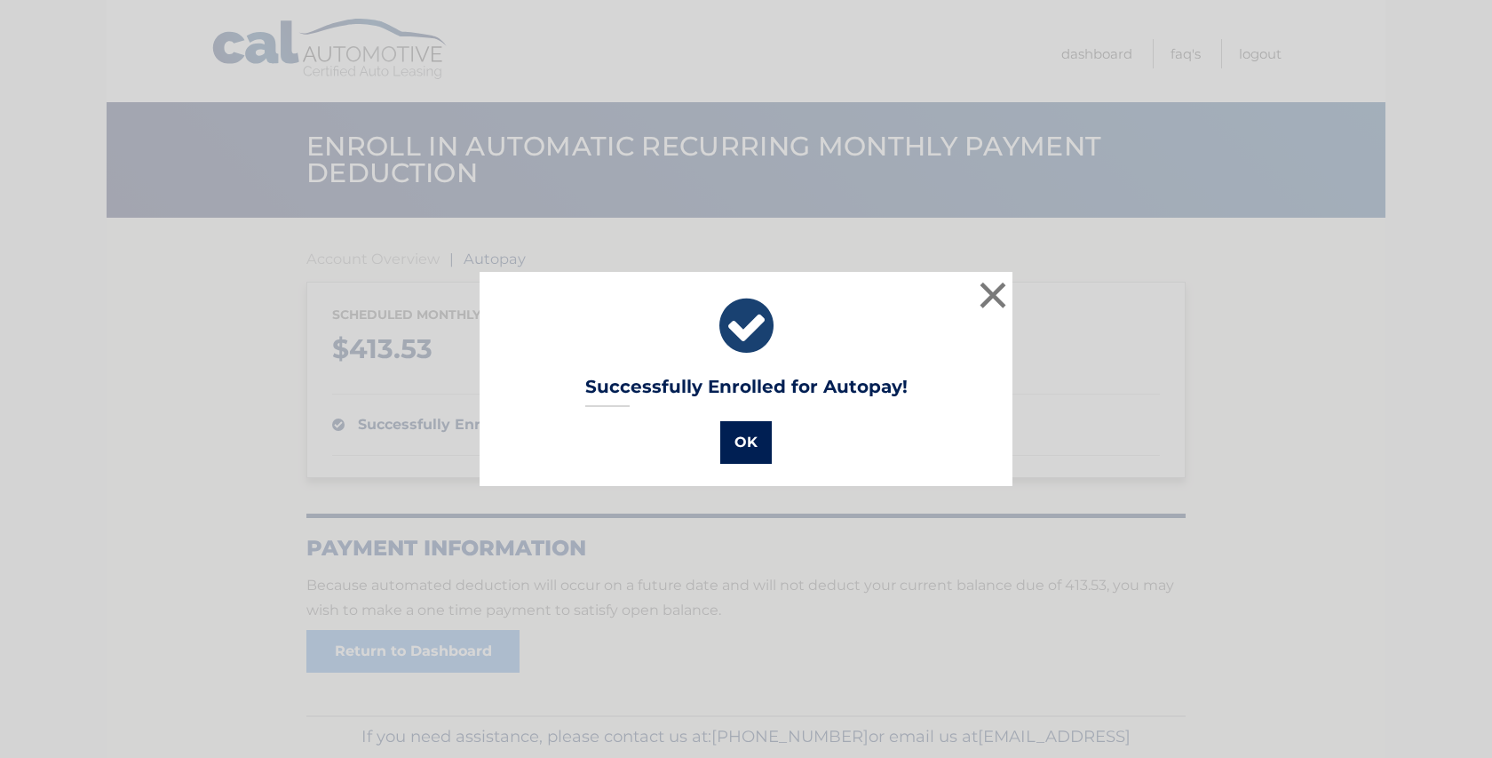
click at [721, 438] on button "OK" at bounding box center [746, 442] width 52 height 43
